Goal: Find specific page/section: Find specific page/section

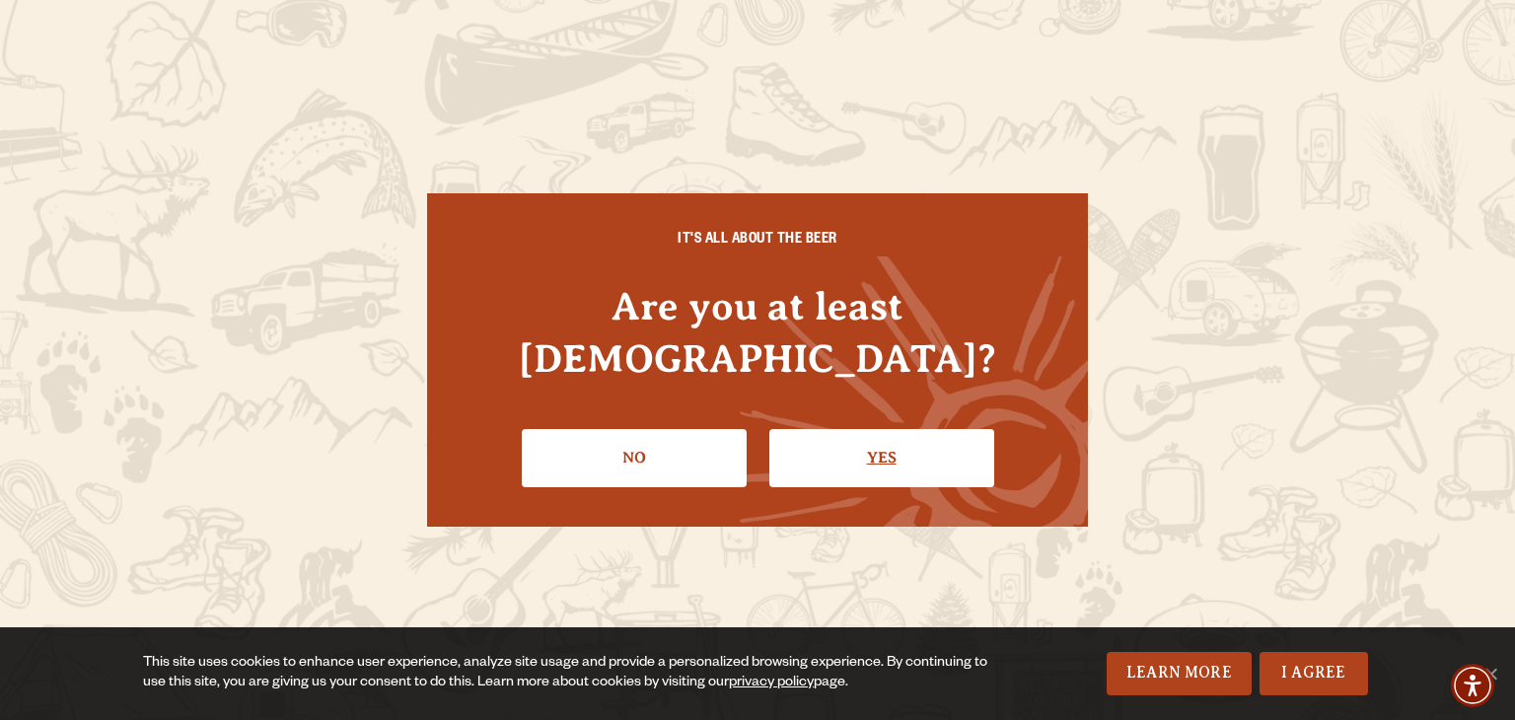
click at [913, 429] on link "Yes" at bounding box center [881, 457] width 225 height 57
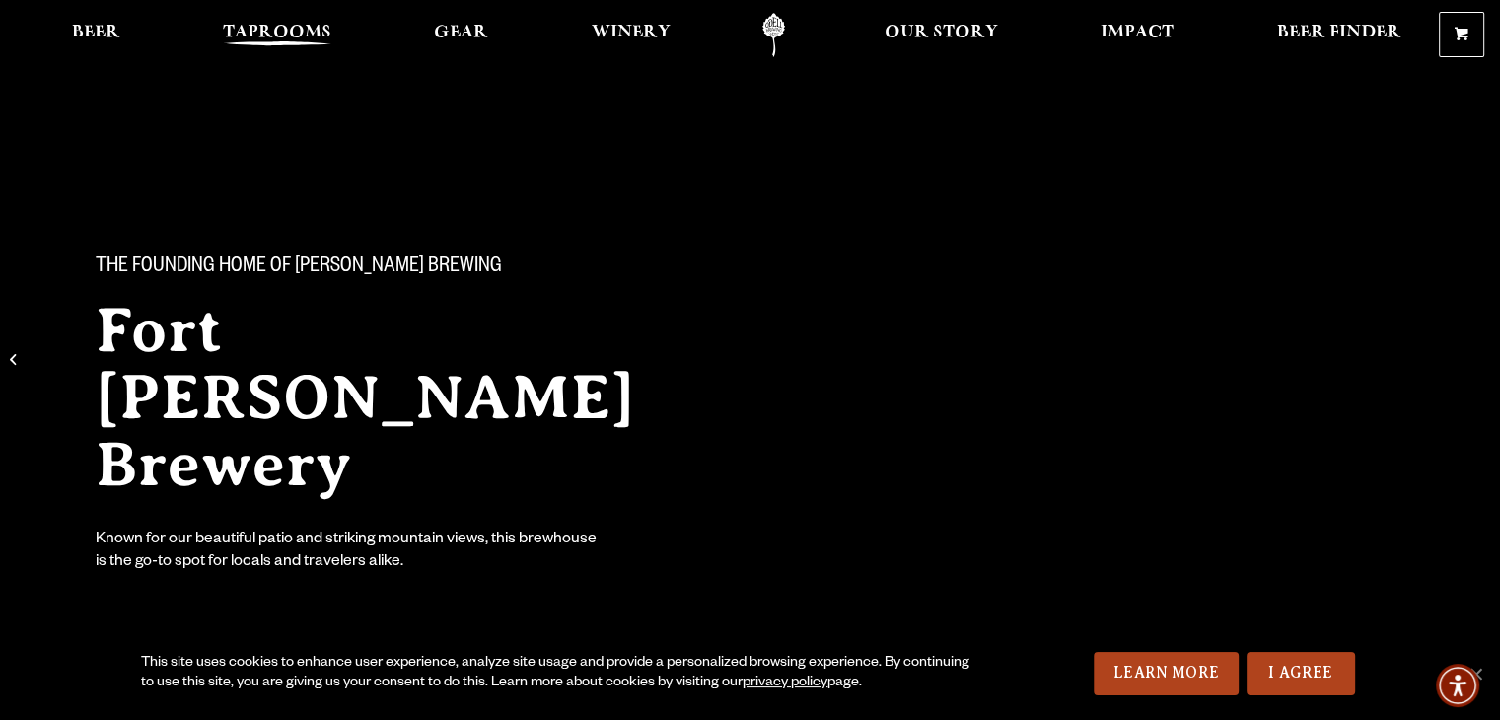
click at [290, 25] on span "Taprooms" at bounding box center [277, 33] width 109 height 16
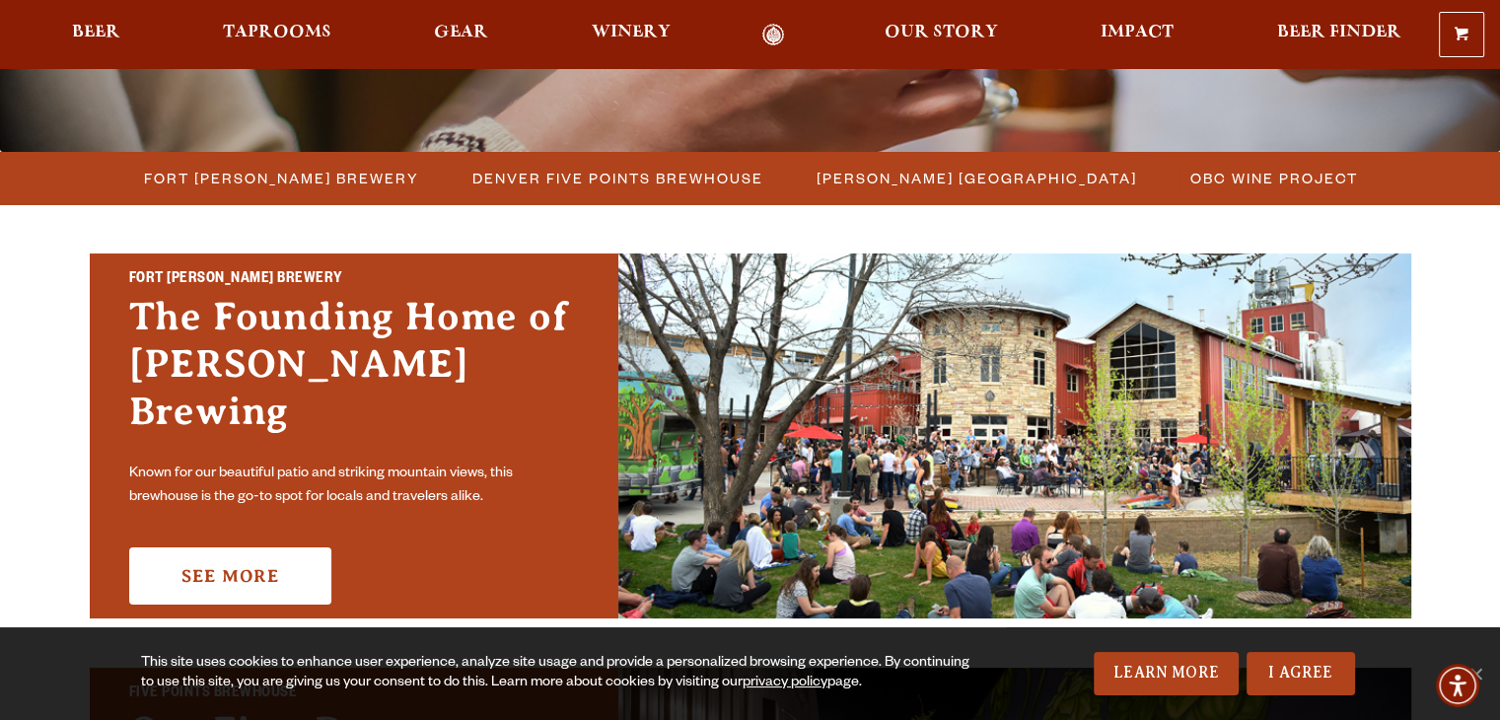
scroll to position [491, 0]
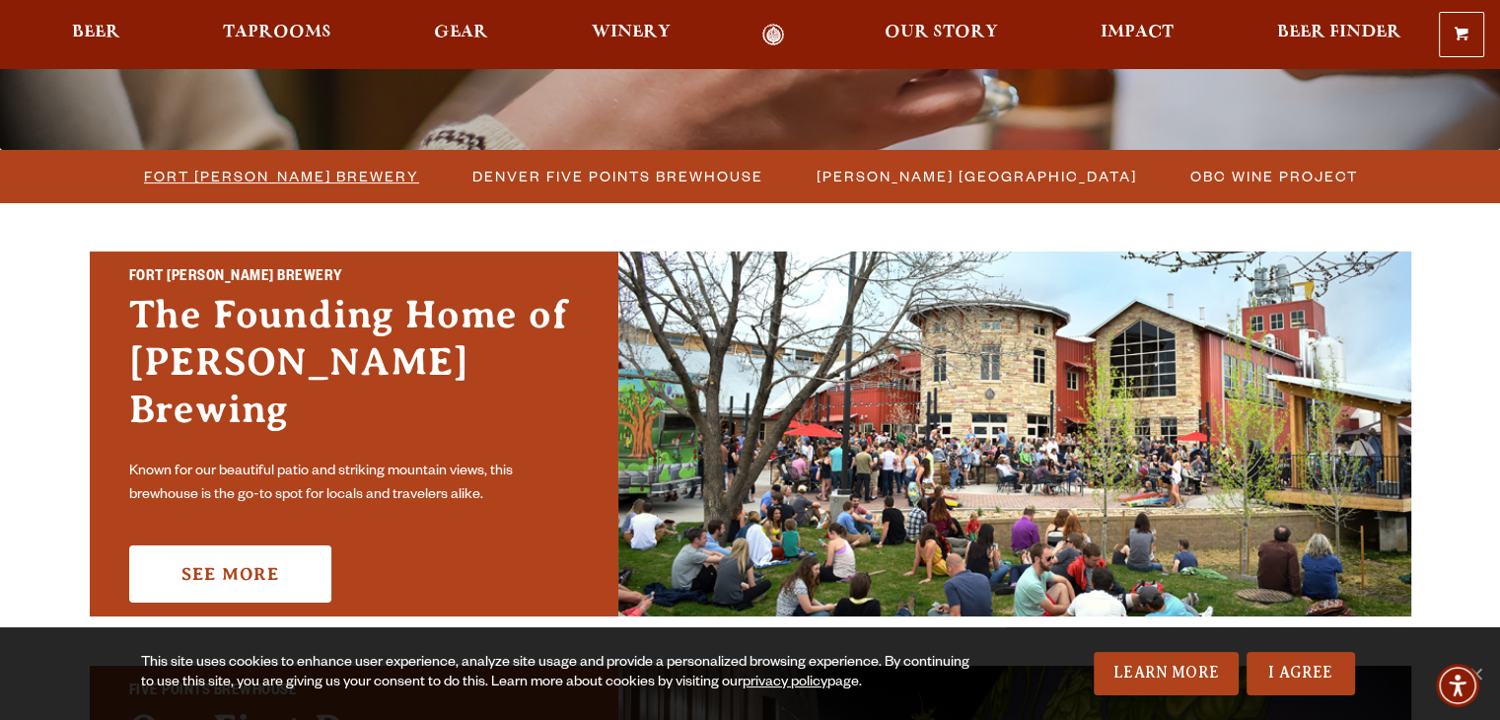
click at [334, 177] on span "Fort [PERSON_NAME] Brewery" at bounding box center [281, 176] width 275 height 29
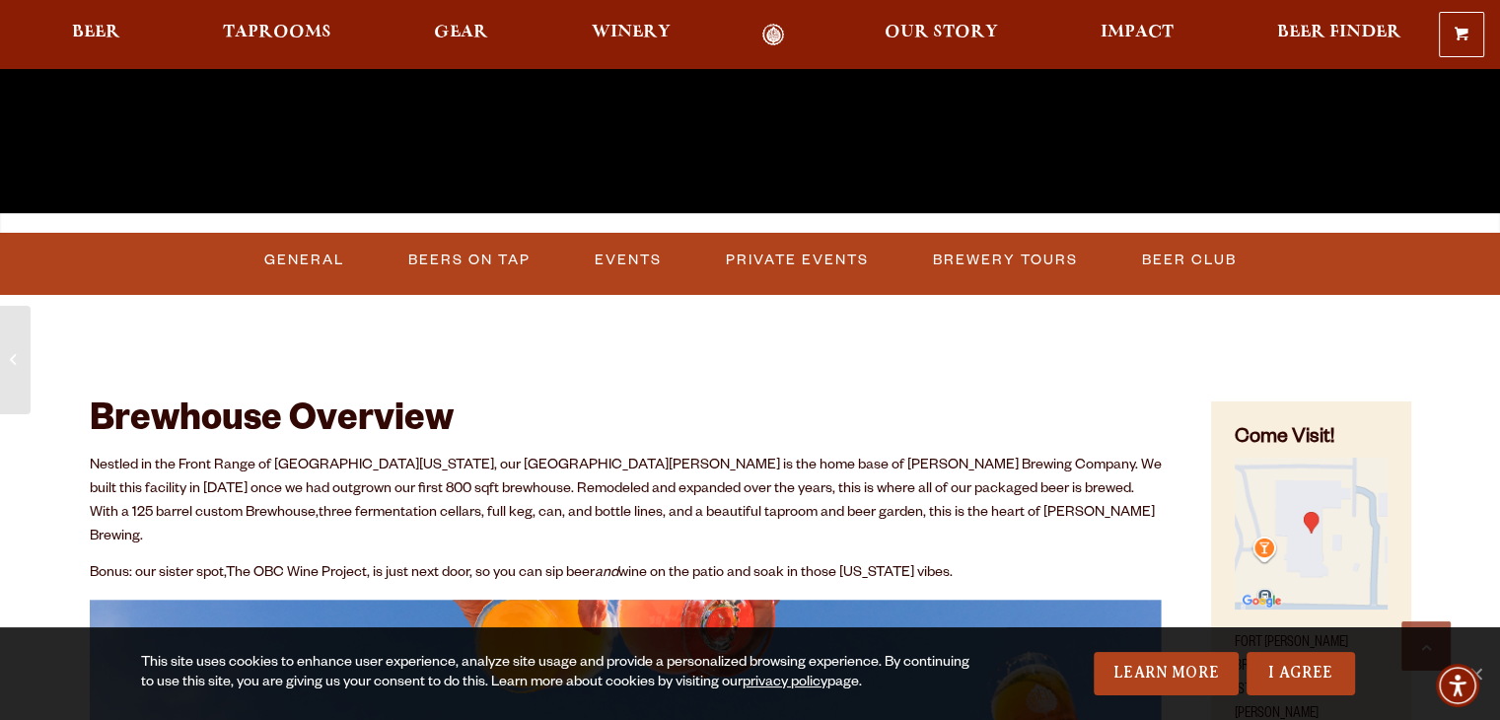
scroll to position [635, 0]
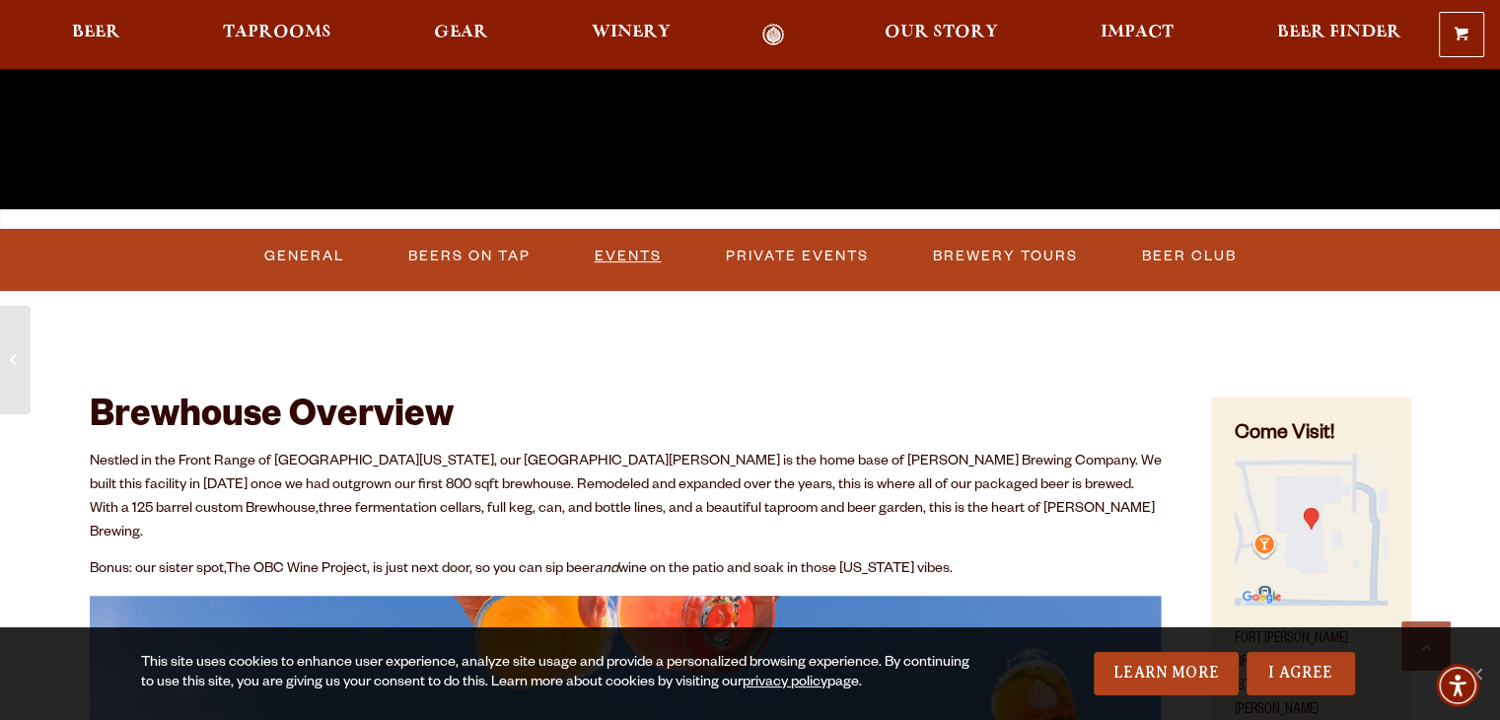
click at [627, 254] on link "Events" at bounding box center [628, 256] width 83 height 45
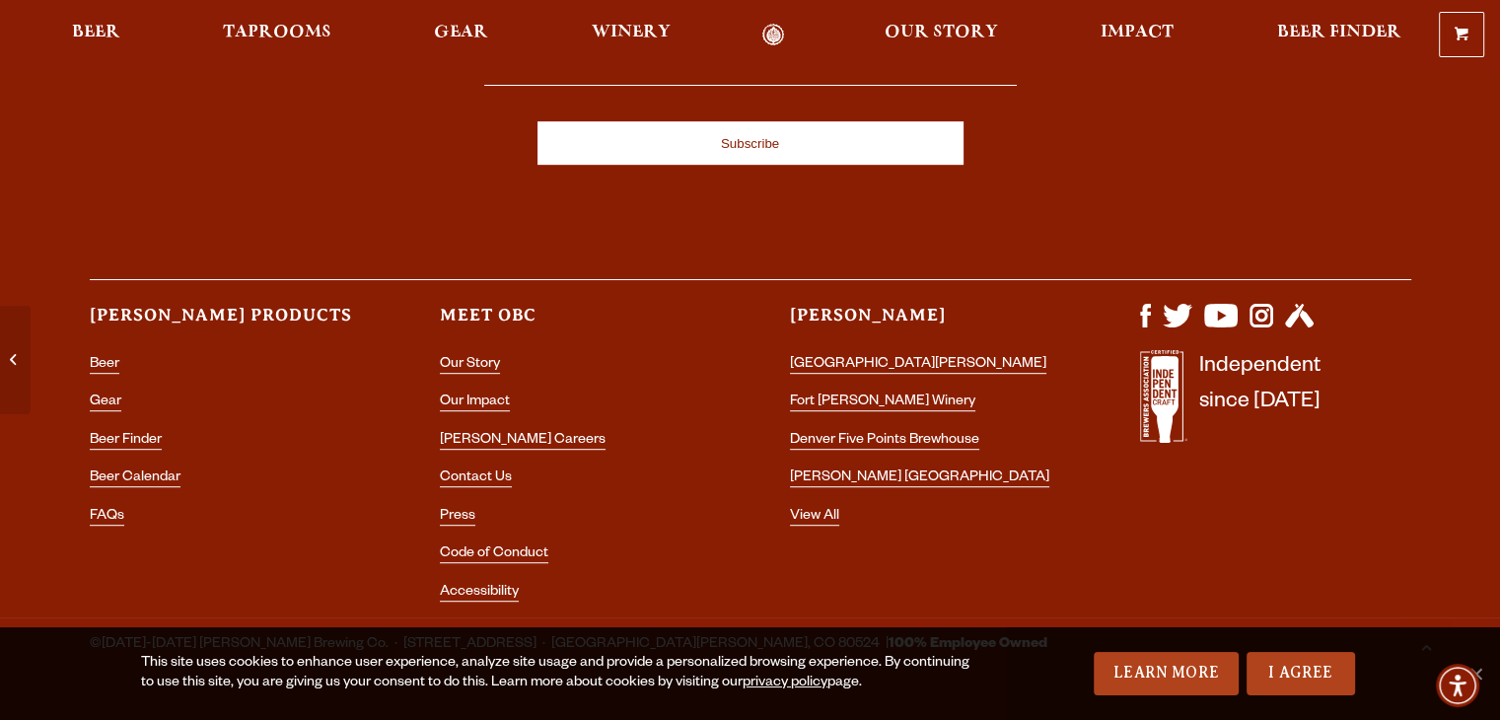
scroll to position [8540, 0]
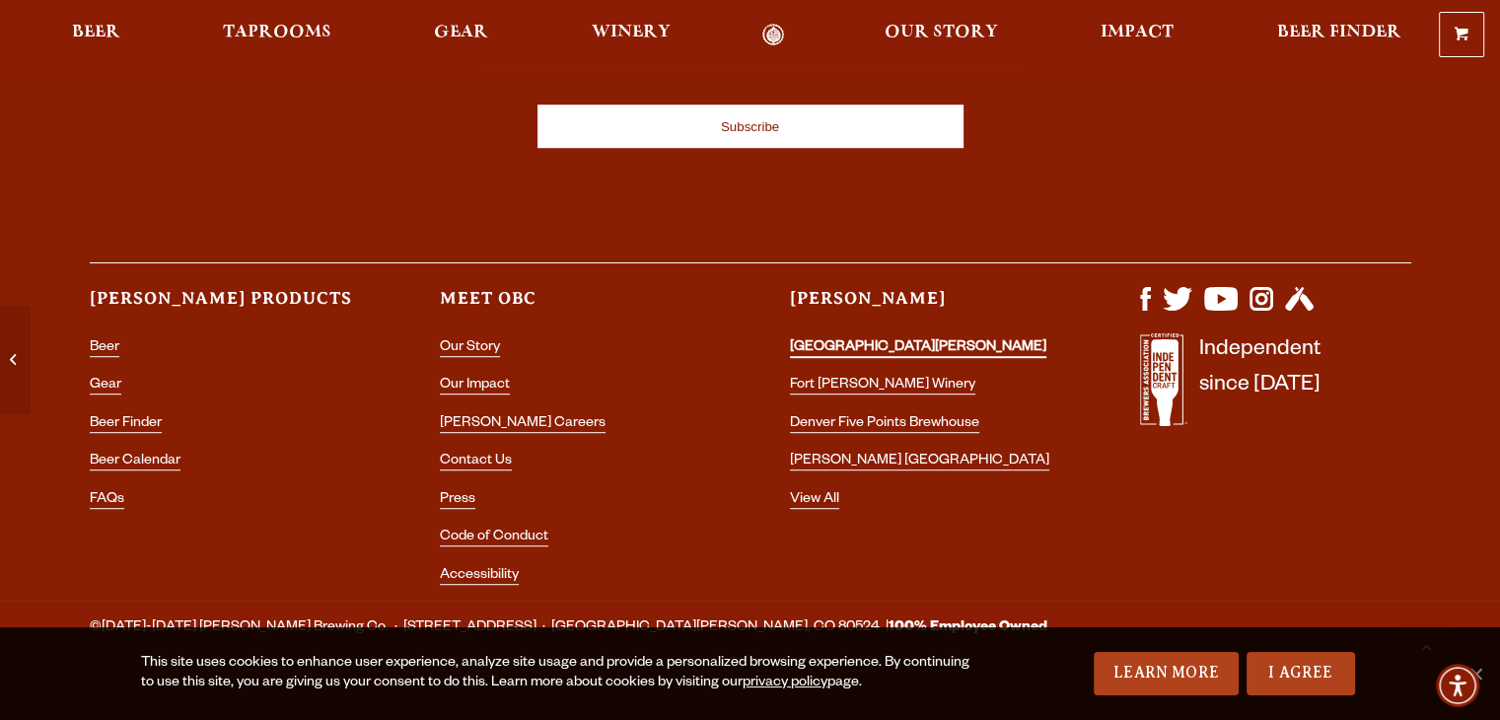
click at [909, 340] on link "[GEOGRAPHIC_DATA][PERSON_NAME]" at bounding box center [918, 349] width 256 height 18
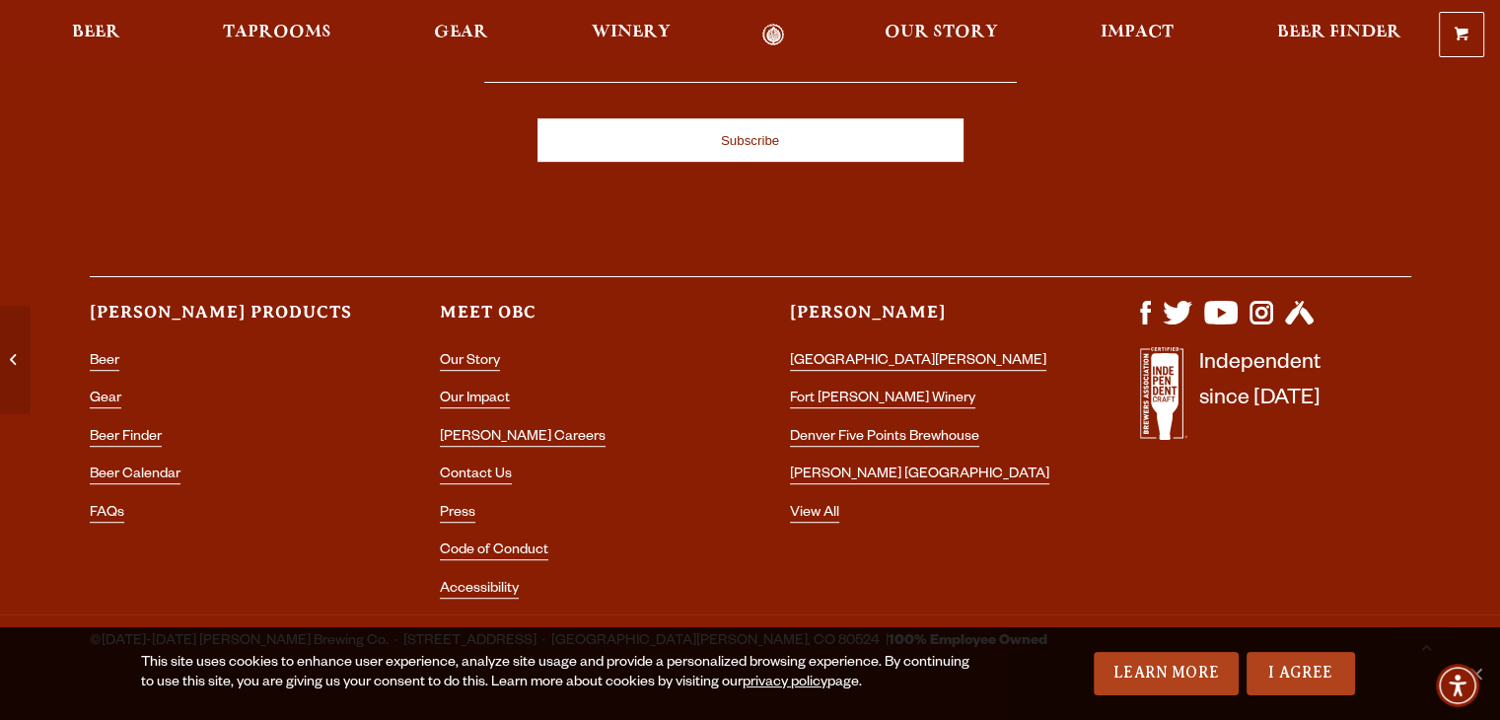
scroll to position [8540, 0]
